Goal: Task Accomplishment & Management: Complete application form

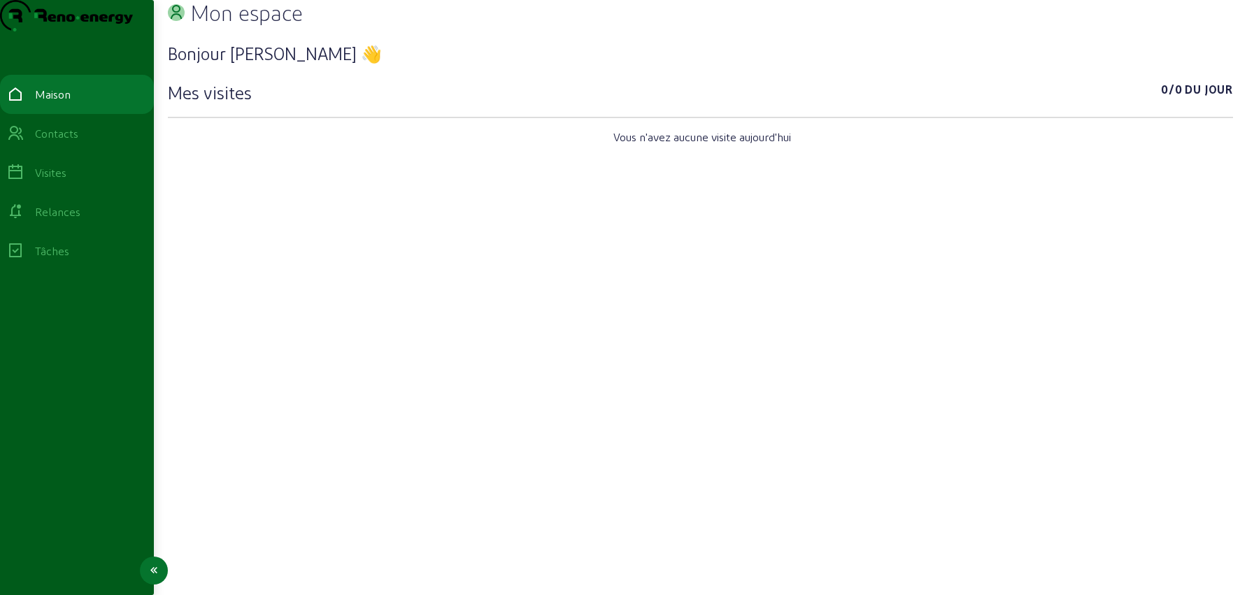
click at [78, 140] on font "Contacts" at bounding box center [56, 133] width 43 height 13
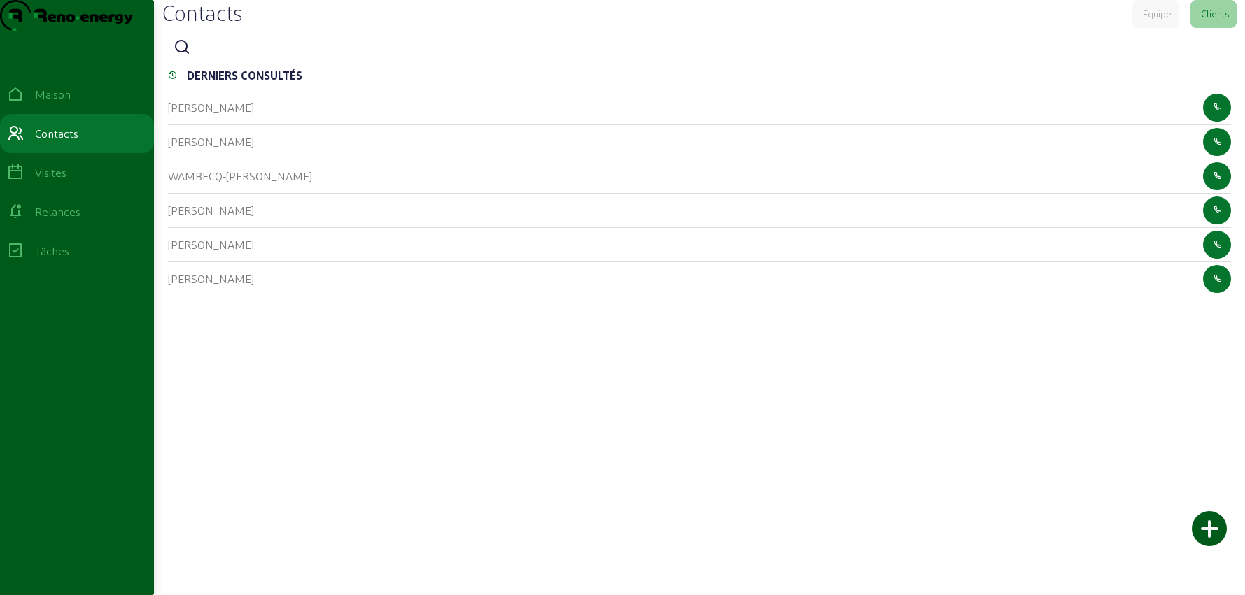
click at [190, 56] on icon at bounding box center [181, 47] width 17 height 17
click at [225, 66] on div at bounding box center [699, 50] width 1063 height 32
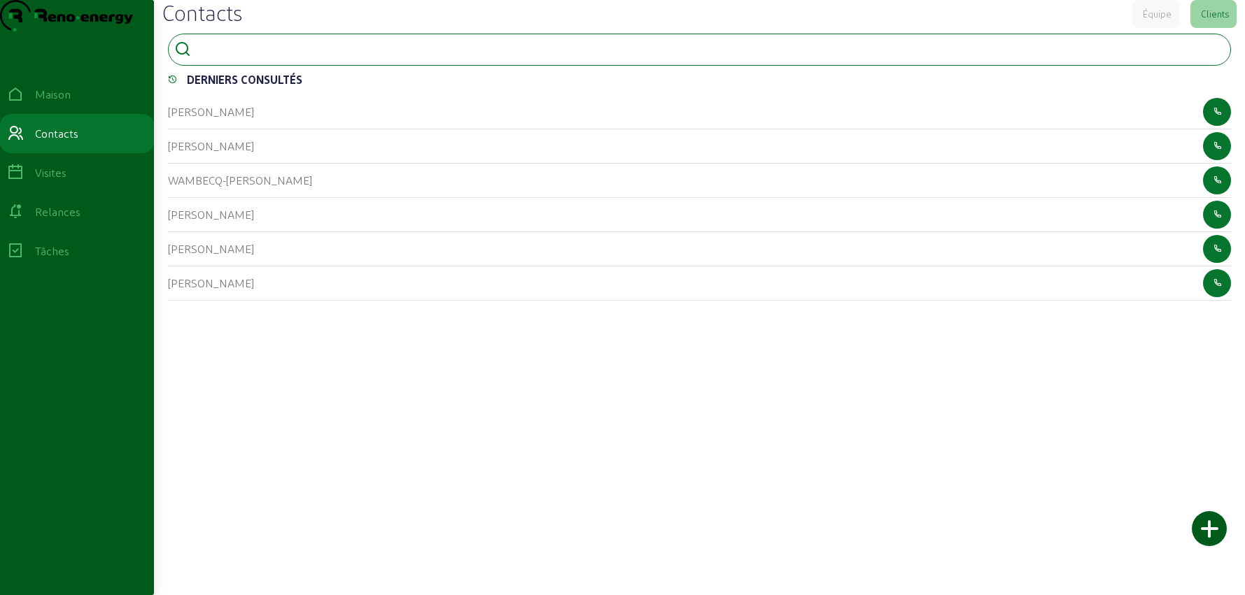
click at [225, 57] on input at bounding box center [260, 48] width 126 height 17
type input "nagly"
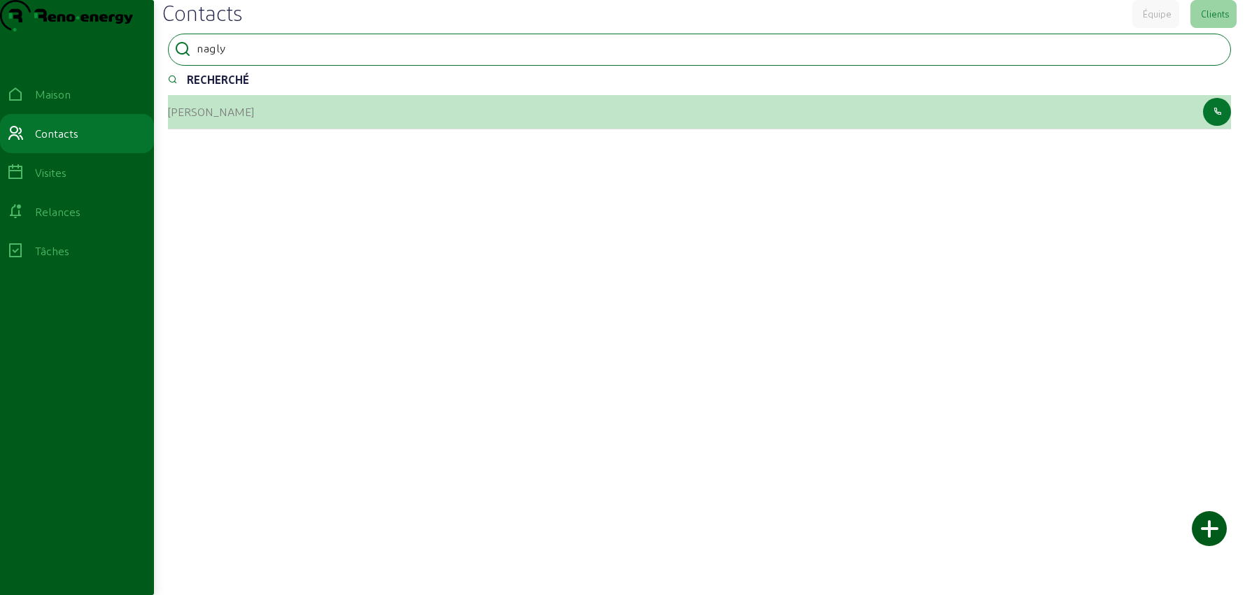
click at [204, 118] on font "[PERSON_NAME]" at bounding box center [211, 111] width 86 height 13
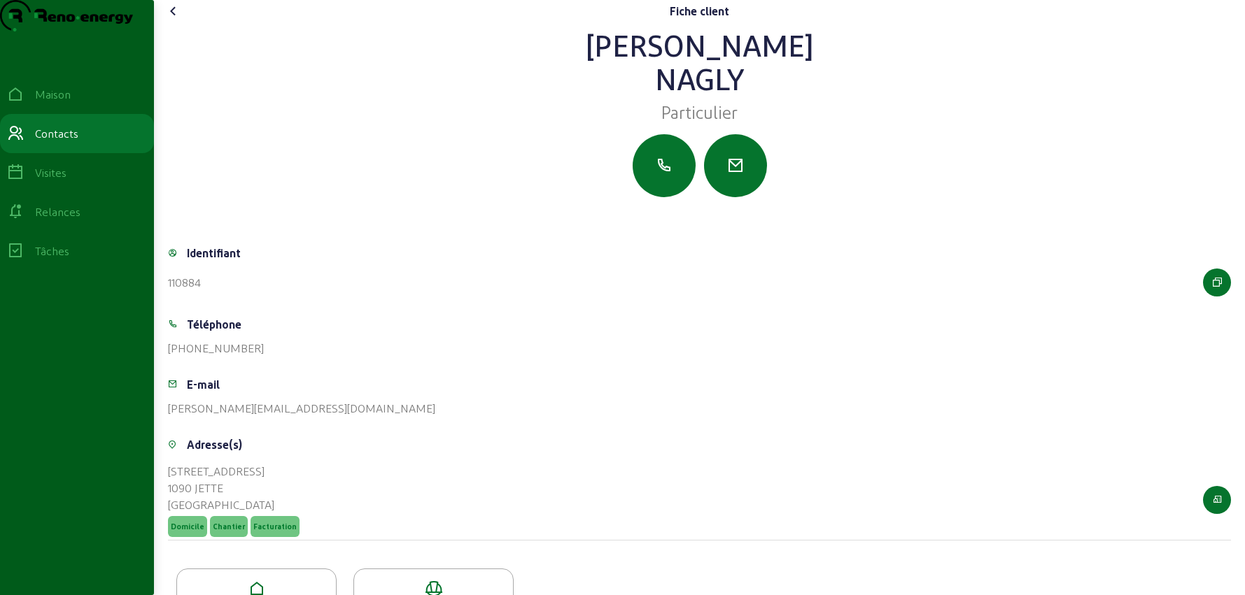
scroll to position [78, 0]
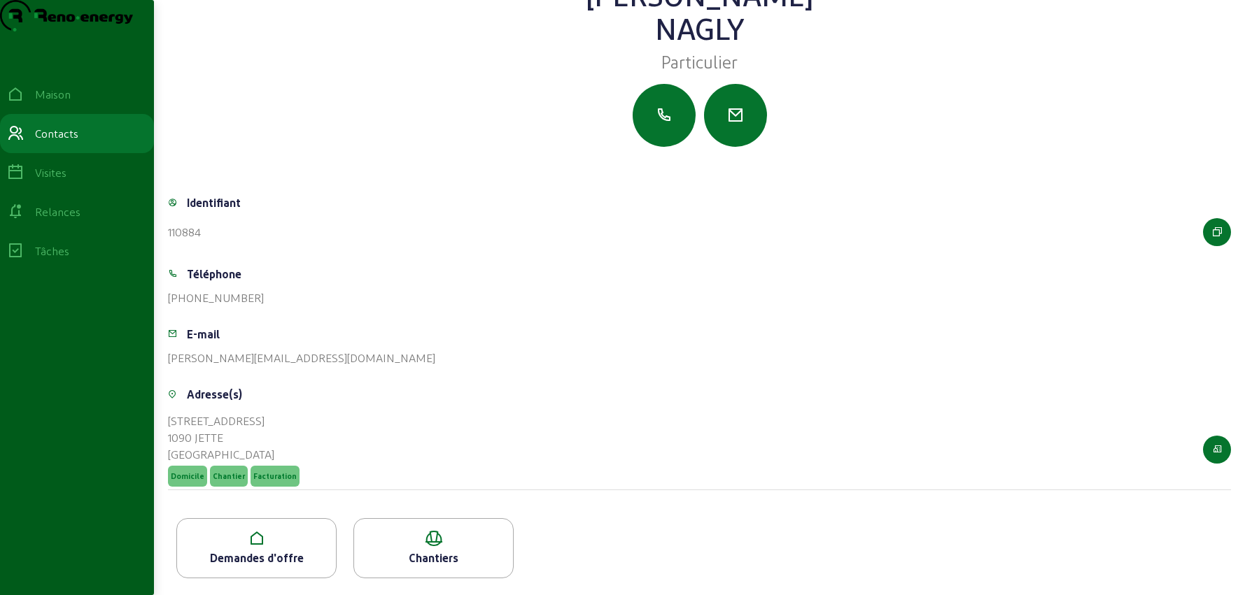
click at [262, 544] on icon at bounding box center [256, 538] width 159 height 17
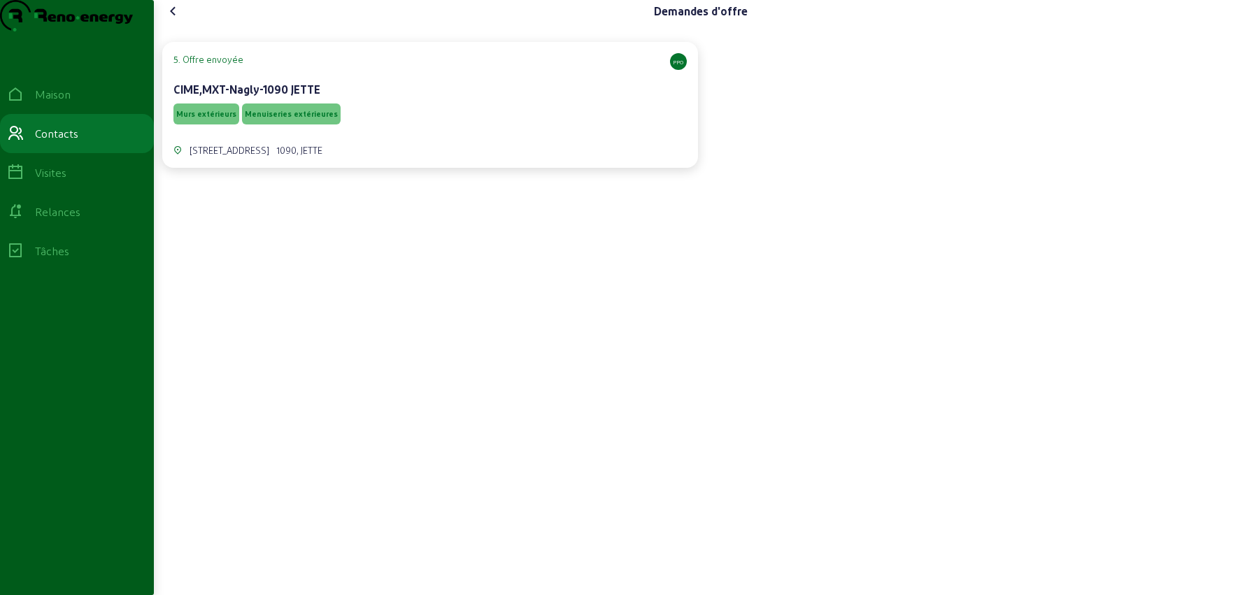
click at [405, 127] on div "Murs extérieurs Menuiseries extérieures" at bounding box center [429, 114] width 513 height 27
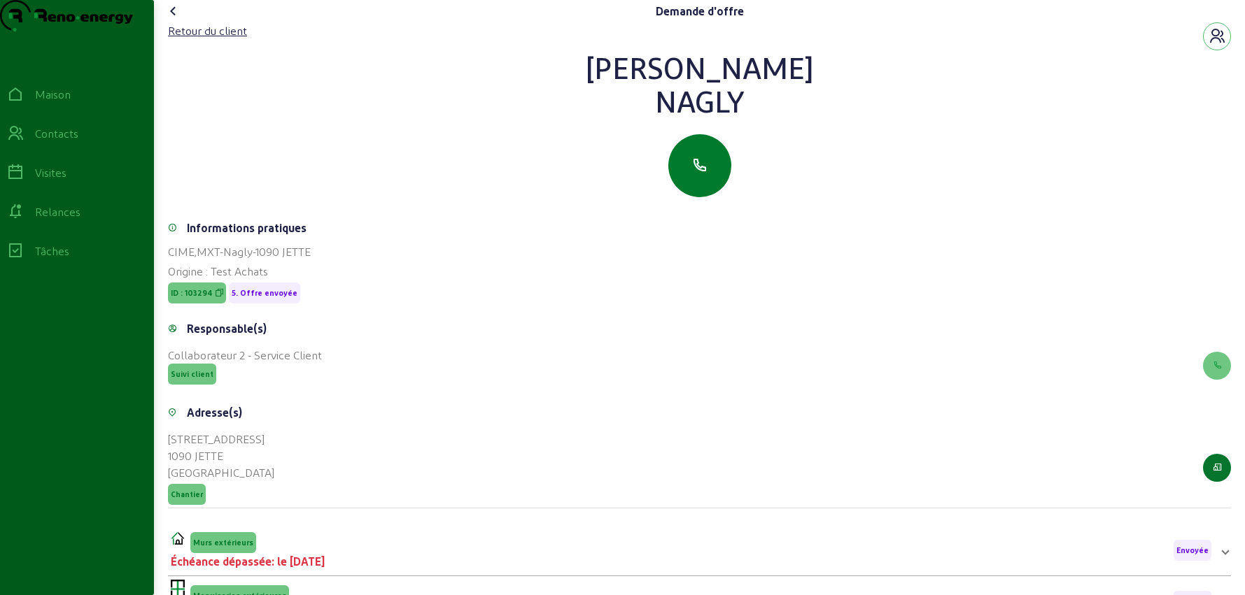
click at [692, 174] on icon "button" at bounding box center [699, 165] width 17 height 17
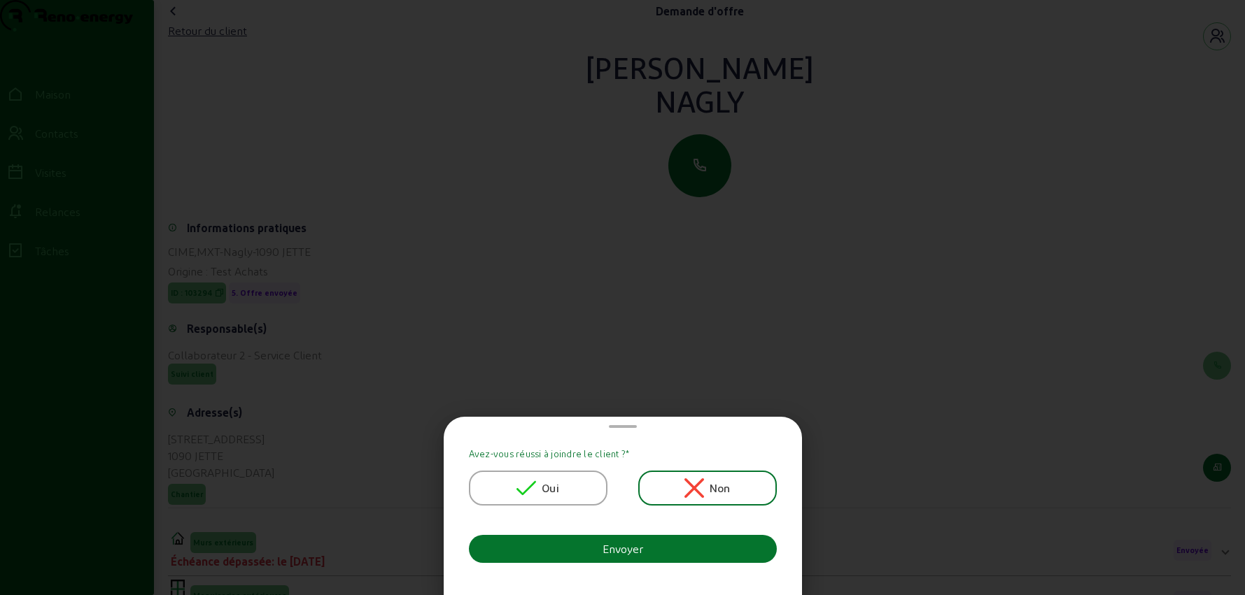
click at [553, 482] on font "Oui" at bounding box center [549, 487] width 17 height 13
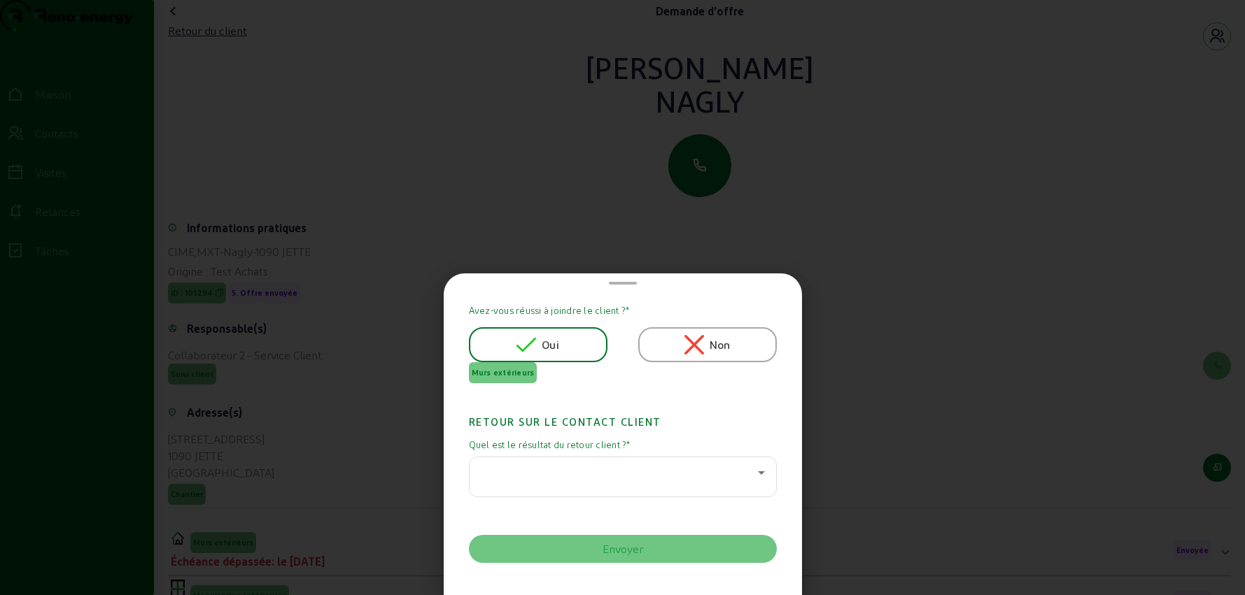
click at [565, 479] on div at bounding box center [619, 473] width 277 height 17
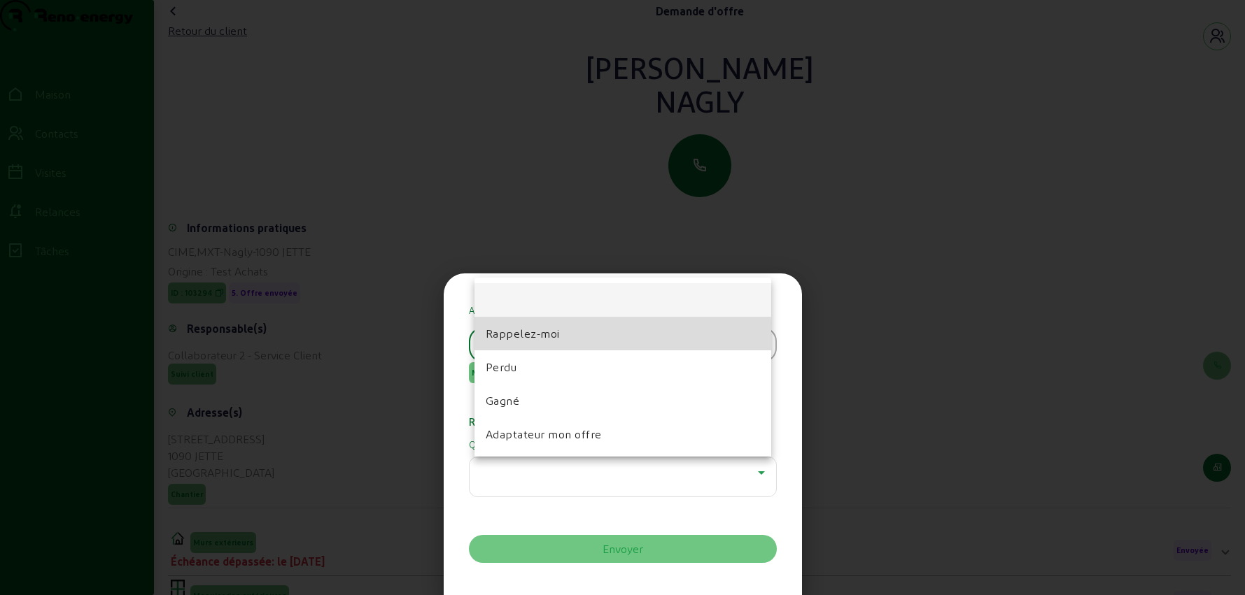
click at [531, 339] on font "Rappelez-moi" at bounding box center [523, 333] width 74 height 13
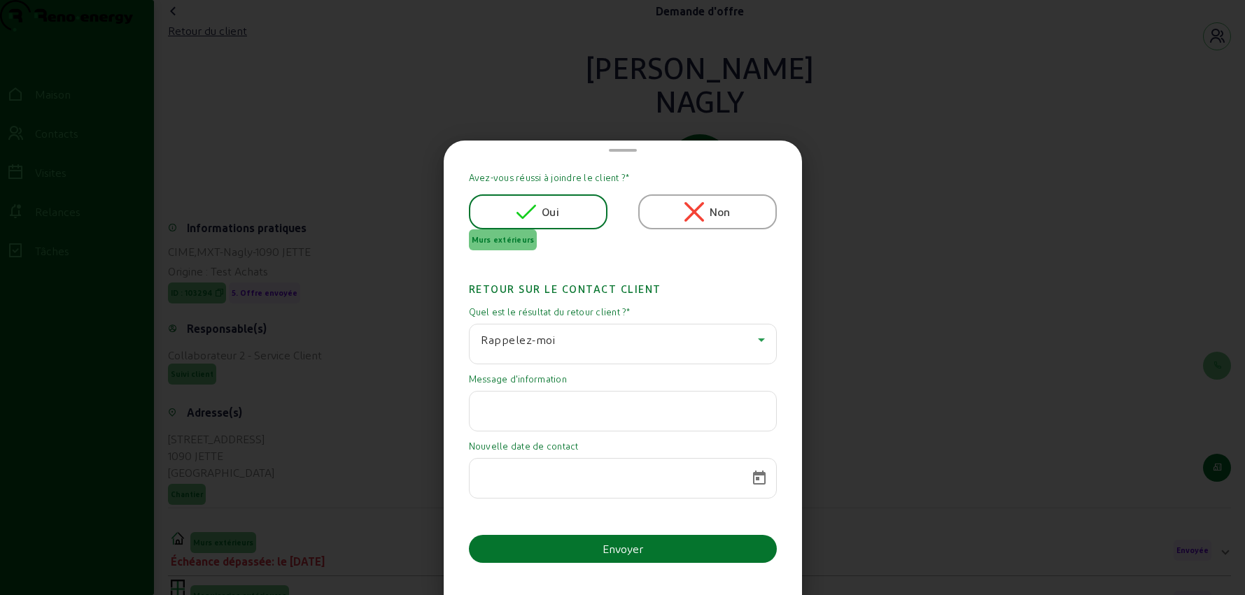
click at [614, 413] on input "text" at bounding box center [623, 407] width 284 height 17
paste input "J’ai introduit ma demande de permis le [DATE], (Homegrade l’avait examiné de tr…"
type input "J’ai introduit ma demande de permis le [DATE], (Homegrade l’avait examiné de tr…"
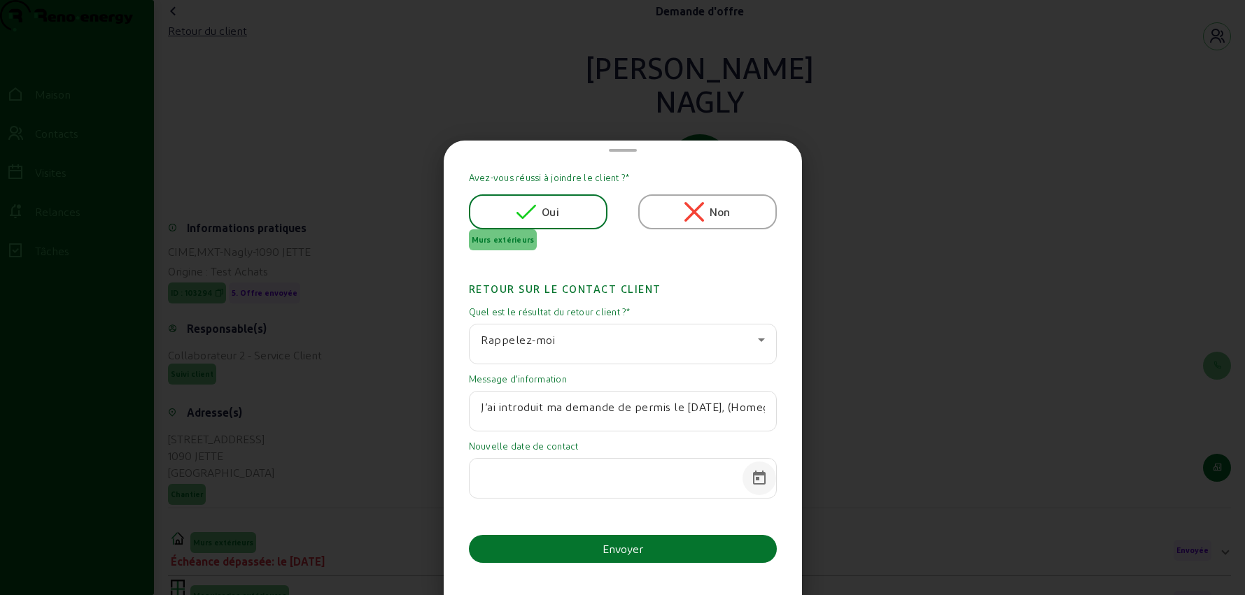
click at [758, 481] on span "Calendrier ouvert" at bounding box center [759, 479] width 34 height 34
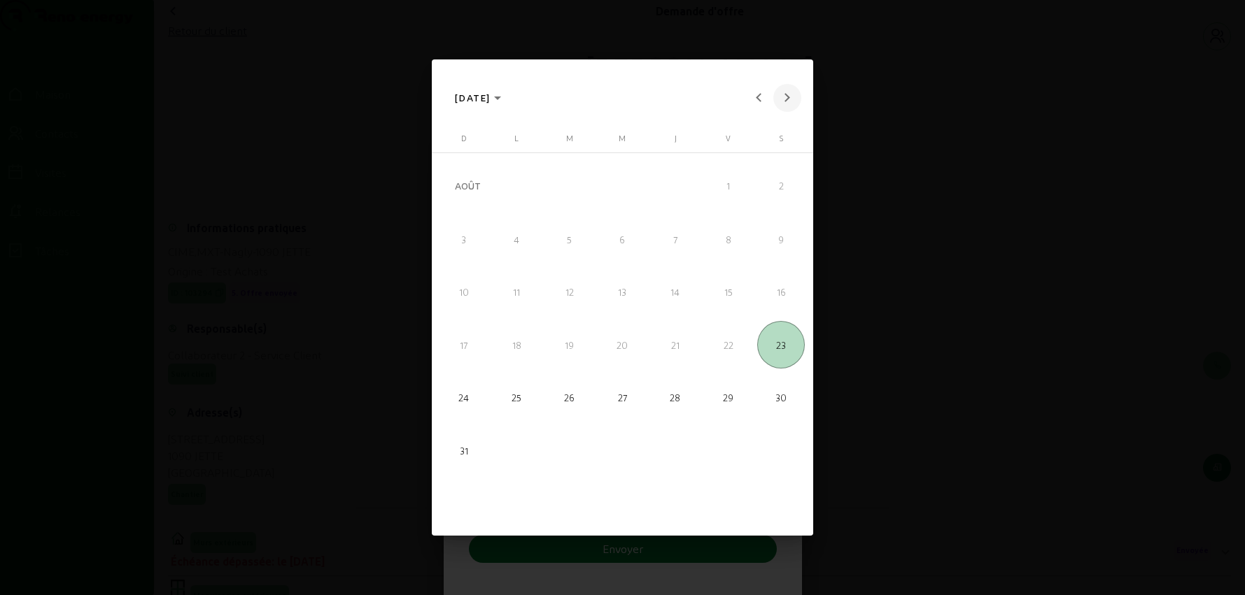
click at [784, 97] on button "Mois prochain" at bounding box center [787, 98] width 28 height 28
click at [515, 234] on font "1" at bounding box center [516, 239] width 3 height 11
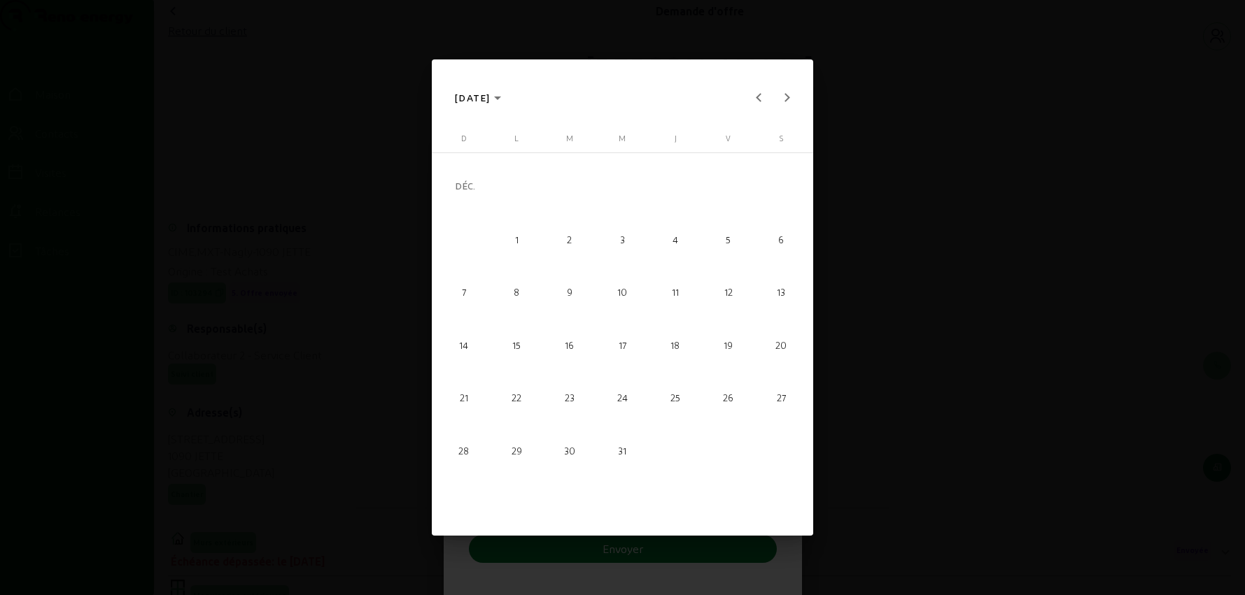
type input "[DATE]"
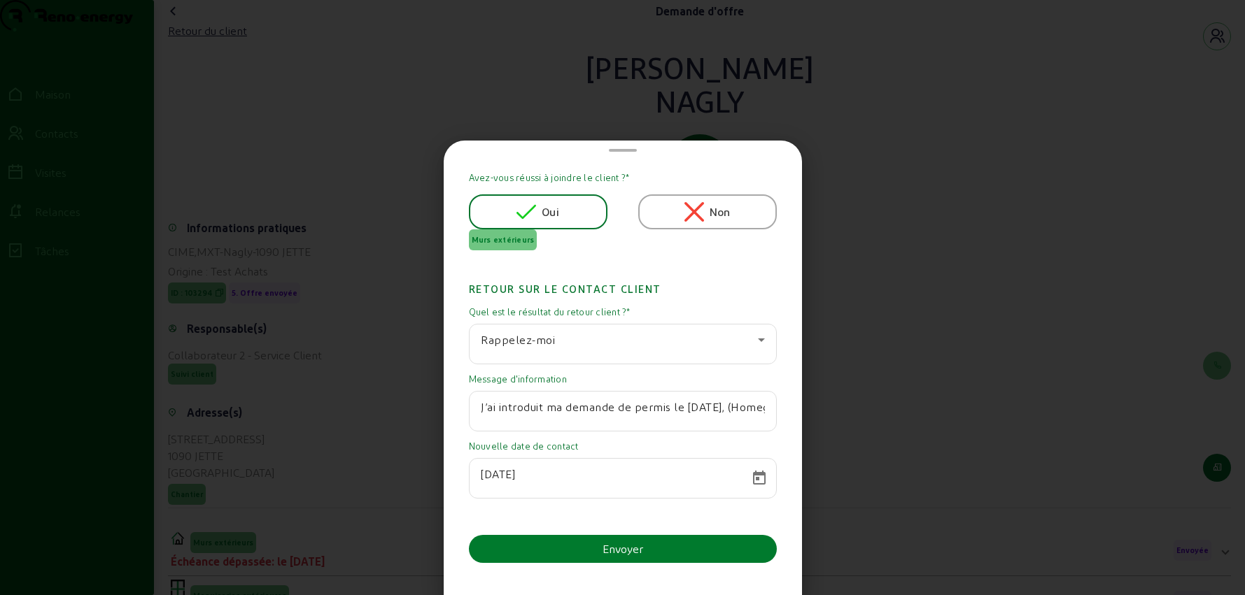
click at [562, 551] on button "Envoyer" at bounding box center [623, 549] width 308 height 28
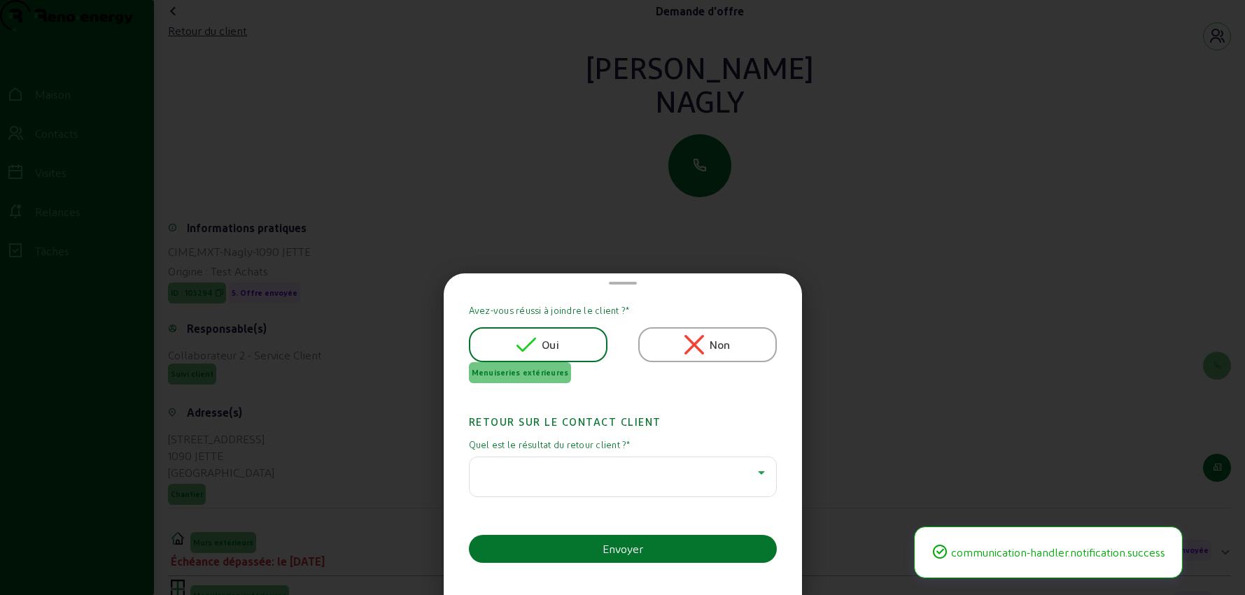
click at [558, 469] on div at bounding box center [619, 473] width 277 height 17
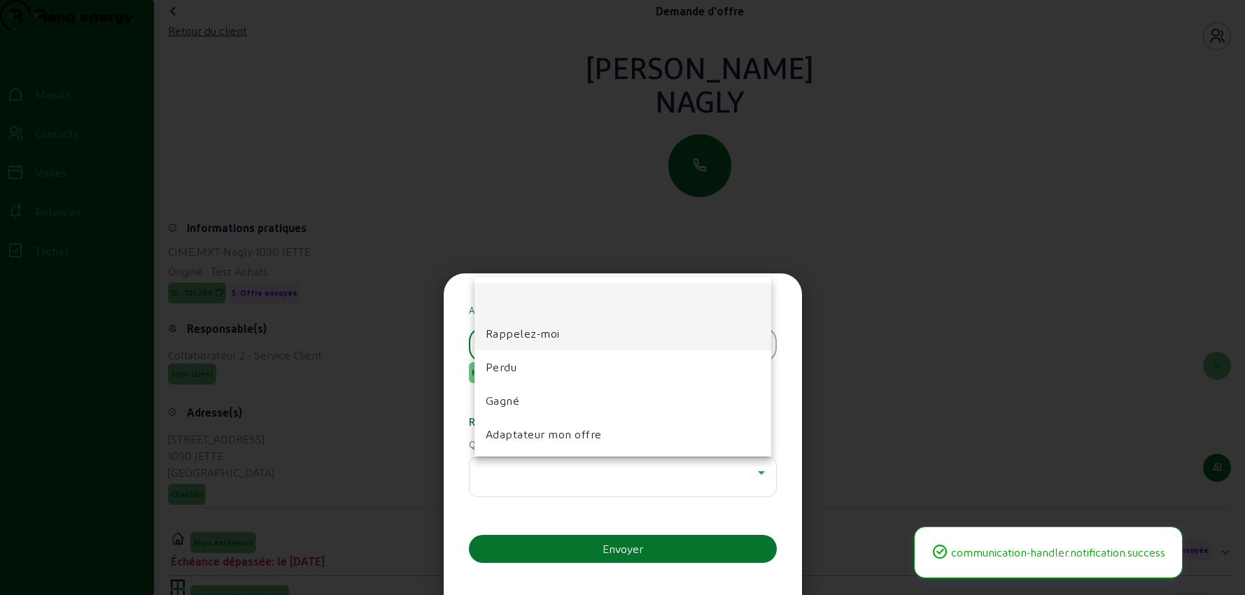
click at [541, 341] on span "Rappelez-moi" at bounding box center [523, 333] width 74 height 17
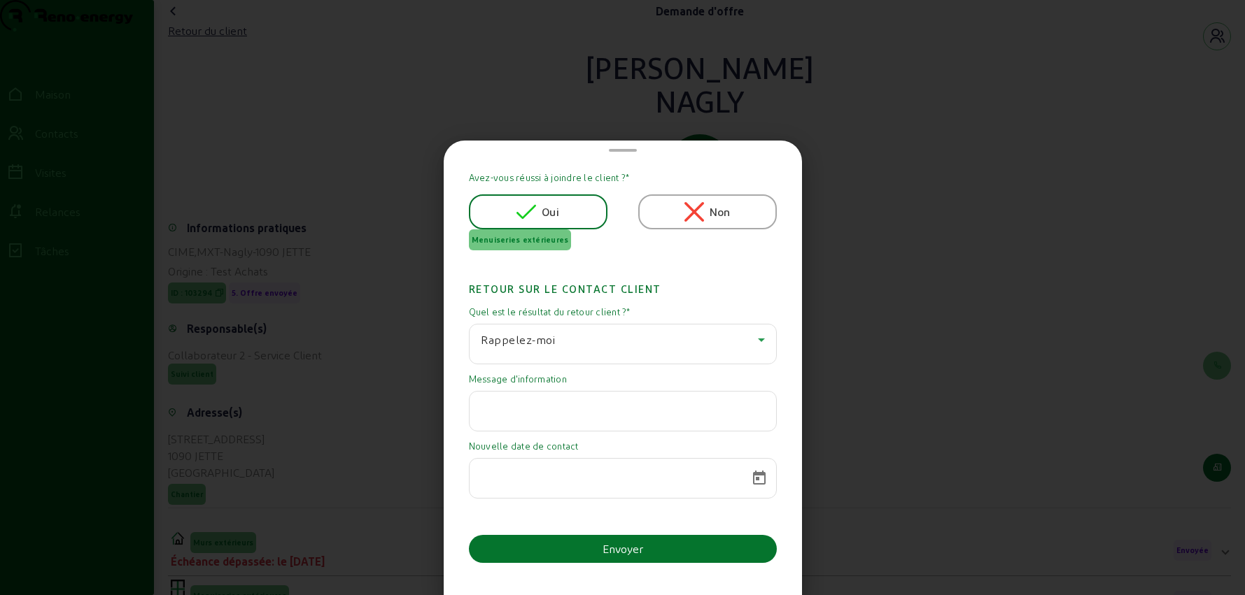
click at [541, 415] on input "text" at bounding box center [623, 407] width 284 height 17
paste input "J’ai introduit ma demande de permis le [DATE], (Homegrade l’avait examiné de tr…"
type input "J’ai introduit ma demande de permis le [DATE], (Homegrade l’avait examiné de tr…"
click at [751, 470] on span "Calendrier ouvert" at bounding box center [759, 479] width 34 height 34
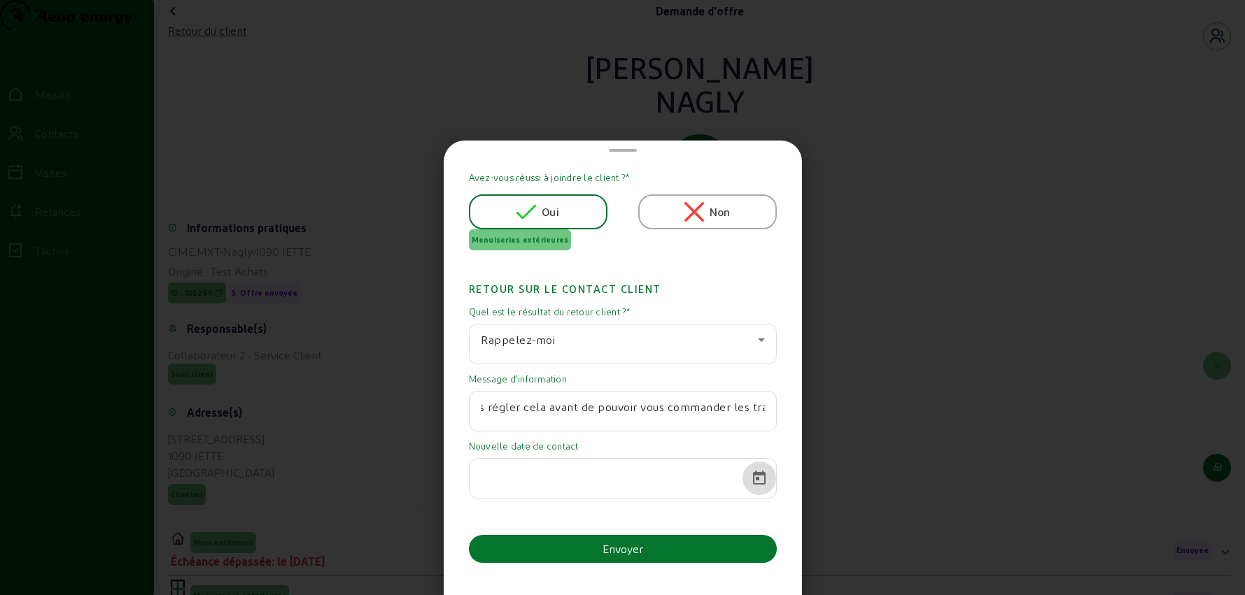
scroll to position [0, 0]
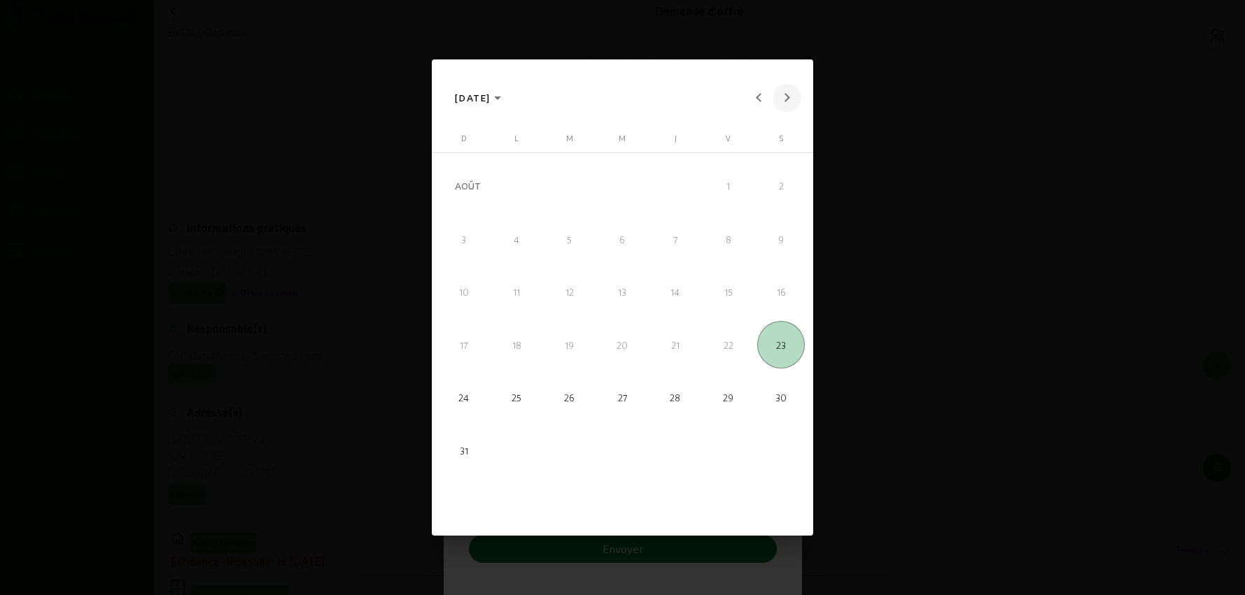
click at [784, 95] on button "Mois prochain" at bounding box center [787, 98] width 28 height 28
click at [515, 243] on font "1" at bounding box center [516, 239] width 3 height 11
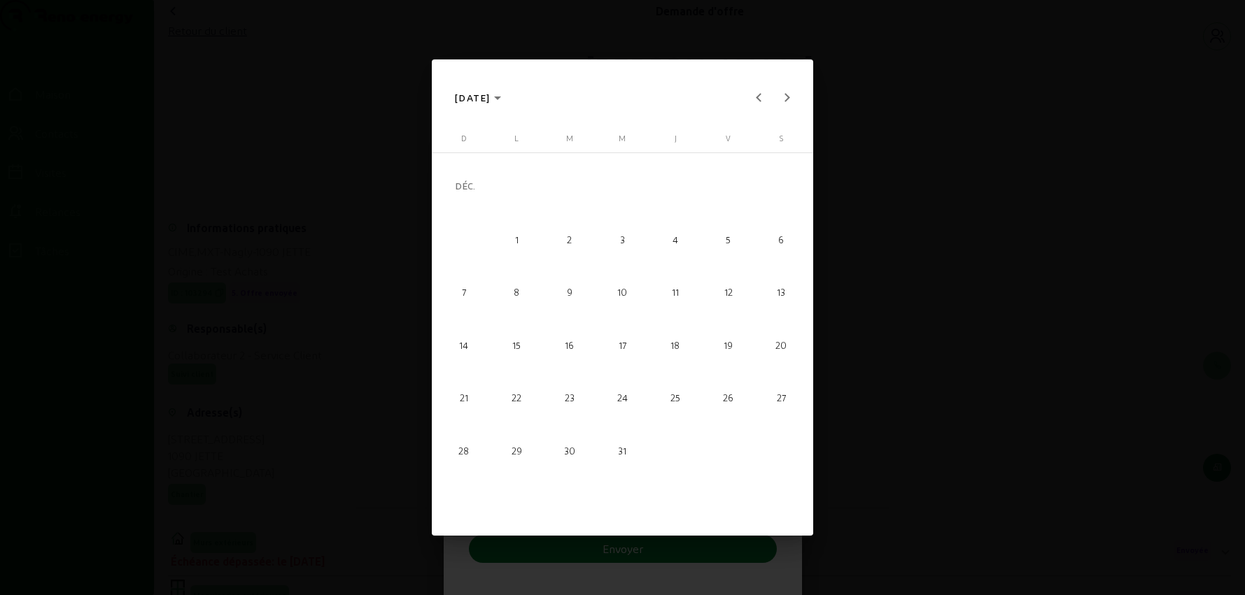
type input "[DATE]"
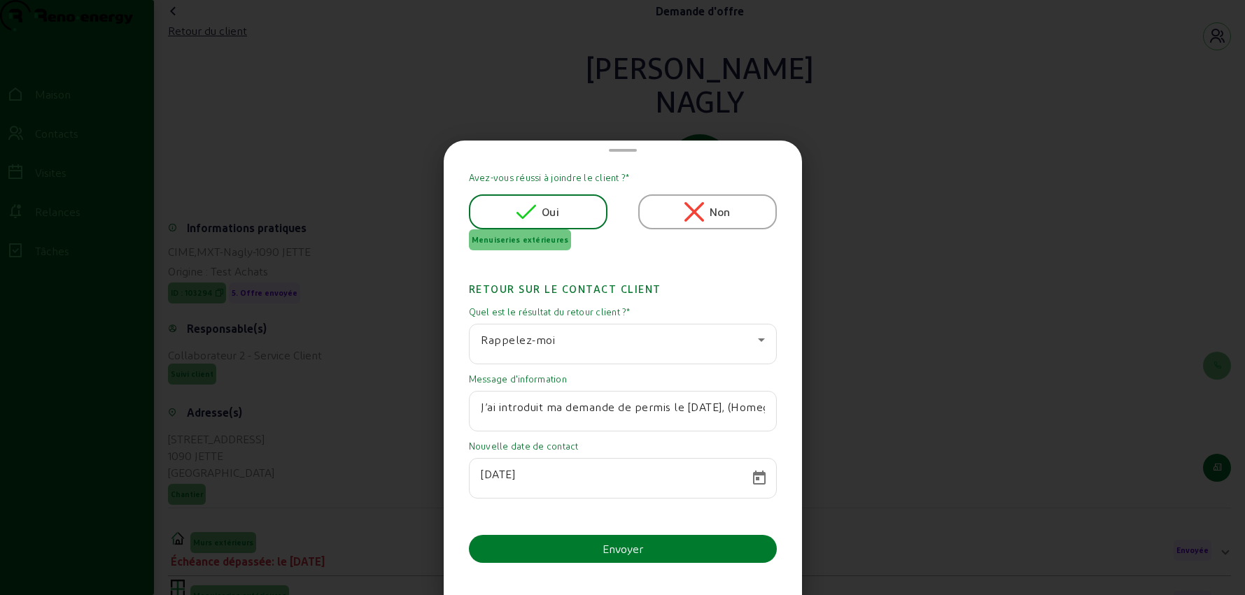
click at [594, 551] on button "Envoyer" at bounding box center [623, 549] width 308 height 28
